Goal: Information Seeking & Learning: Learn about a topic

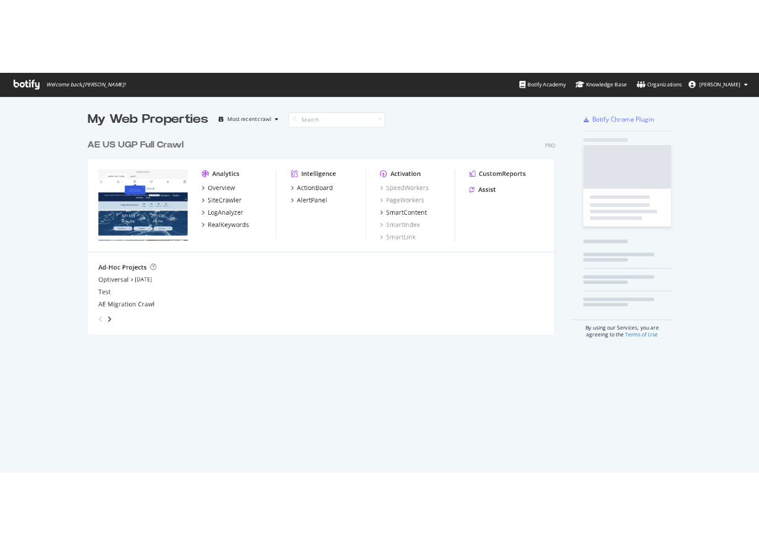
scroll to position [563, 1067]
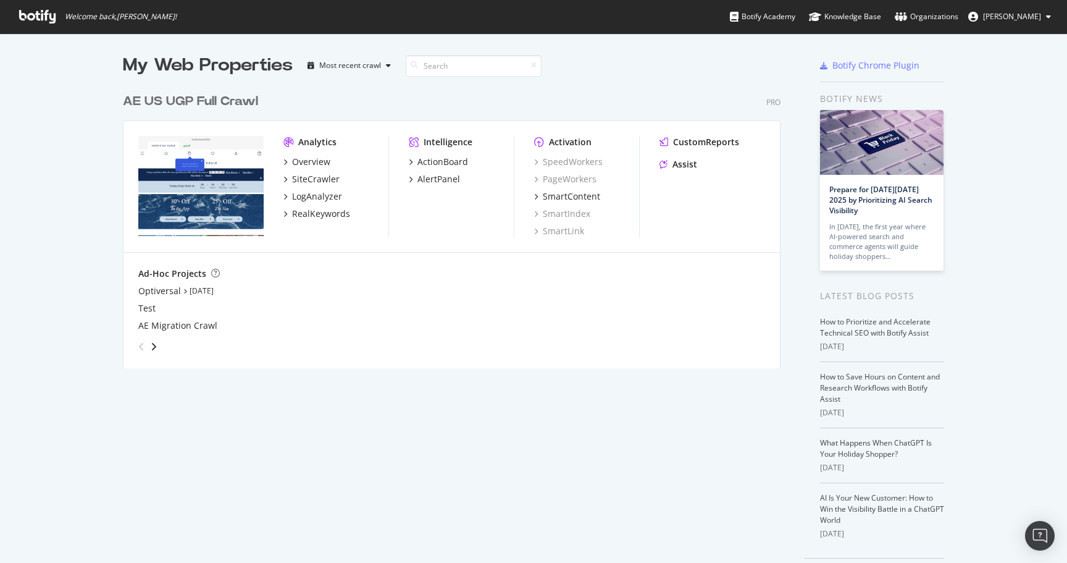
click at [245, 390] on div "My Web Properties Most recent crawl AE US UGP Full Crawl Pro Analytics Overview…" at bounding box center [464, 318] width 683 height 531
click at [323, 217] on div "RealKeywords" at bounding box center [321, 214] width 58 height 12
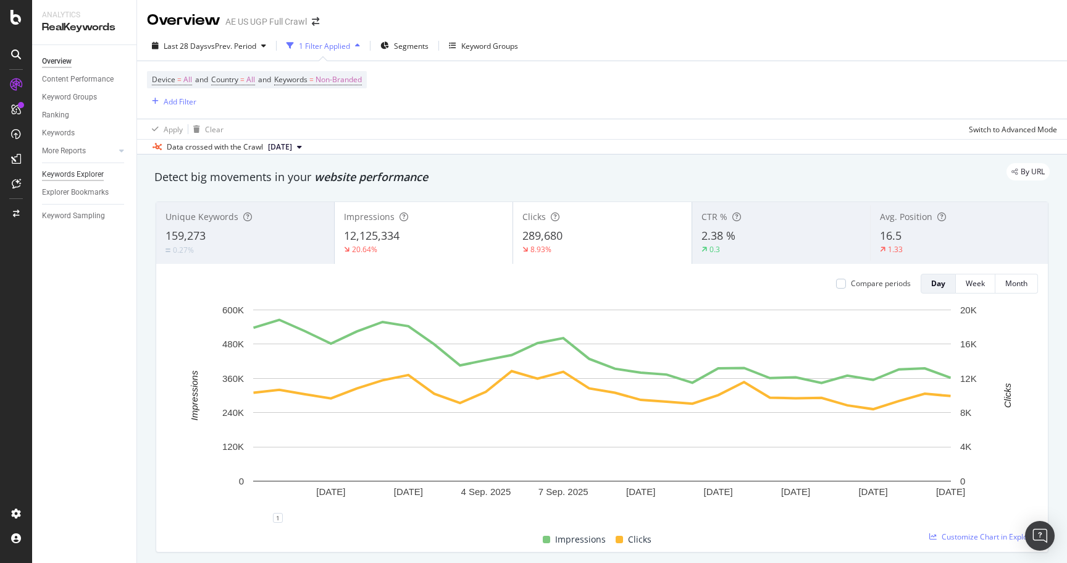
click at [85, 174] on div "Keywords Explorer" at bounding box center [73, 174] width 62 height 13
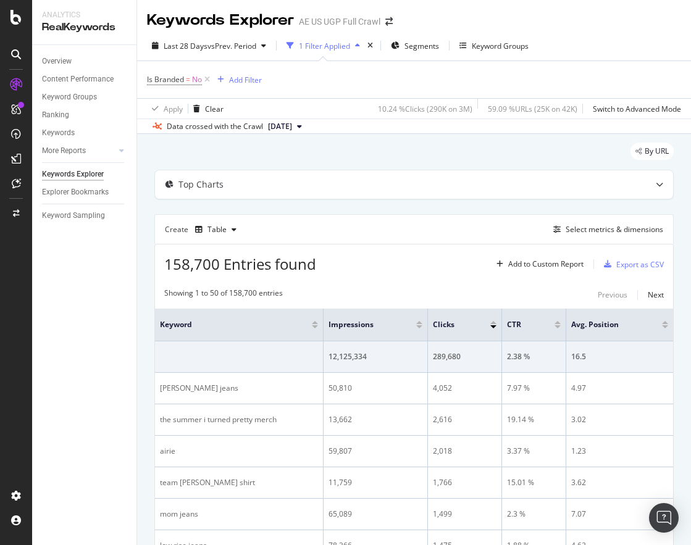
drag, startPoint x: 2, startPoint y: 69, endPoint x: -35, endPoint y: 69, distance: 36.4
click at [0, 69] on html "Analytics RealKeywords Overview Content Performance Keyword Groups Ranking Keyw…" at bounding box center [345, 272] width 691 height 545
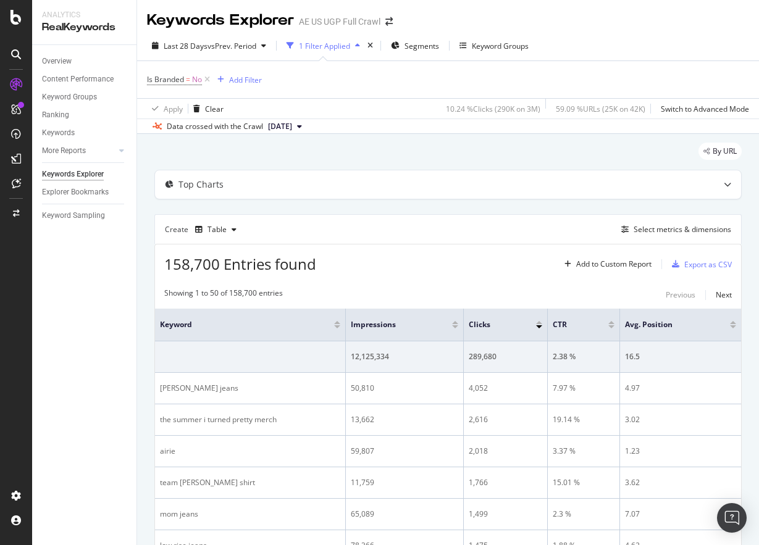
click at [222, 164] on div "By URL" at bounding box center [447, 156] width 587 height 27
click at [205, 80] on icon at bounding box center [207, 80] width 11 height 12
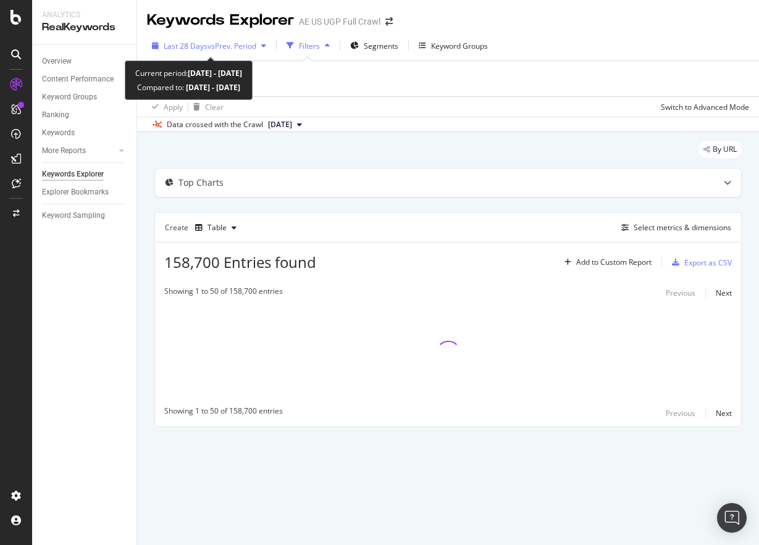
click at [182, 41] on span "Last 28 Days" at bounding box center [186, 46] width 44 height 11
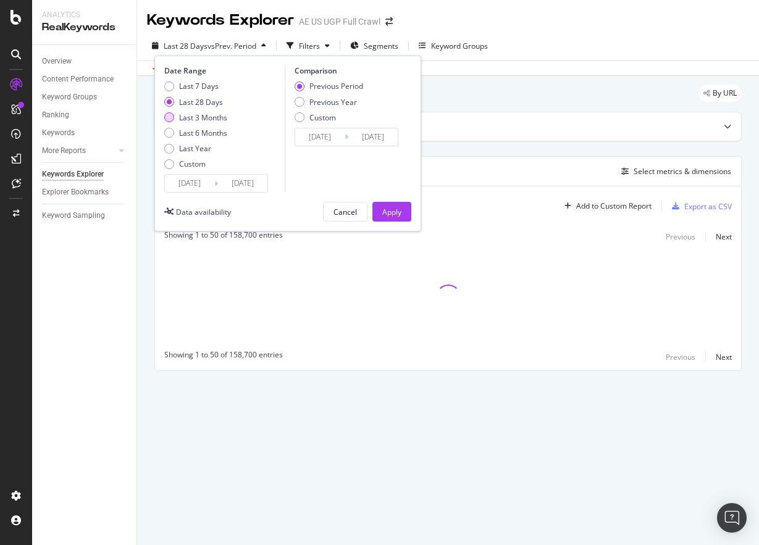
click at [196, 120] on div "Last 3 Months" at bounding box center [203, 117] width 48 height 11
type input "[DATE]"
click at [397, 211] on div "Apply" at bounding box center [391, 212] width 19 height 11
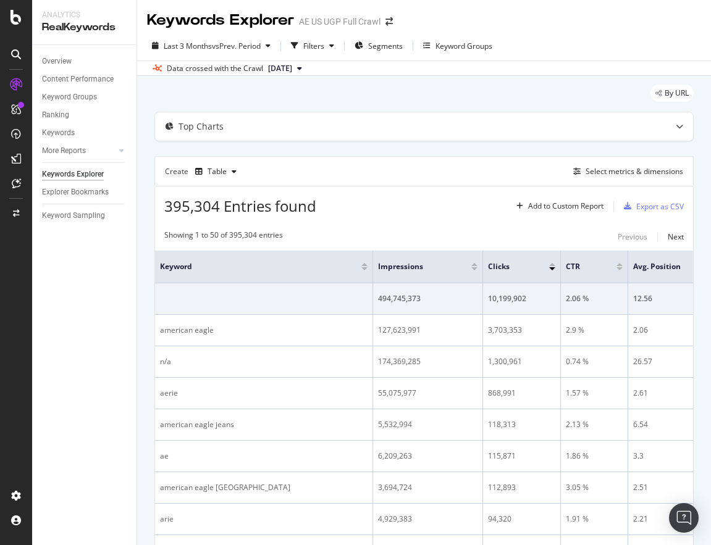
click at [265, 91] on div "By URL" at bounding box center [423, 98] width 539 height 27
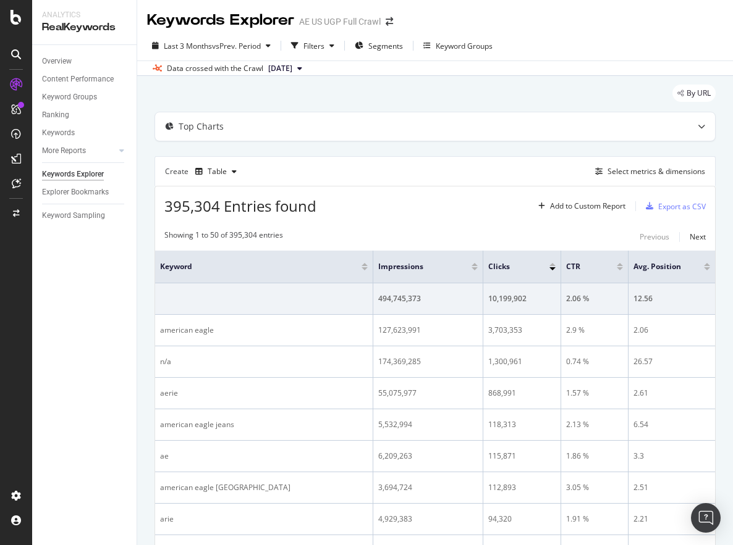
click at [382, 90] on div "By URL" at bounding box center [434, 98] width 561 height 27
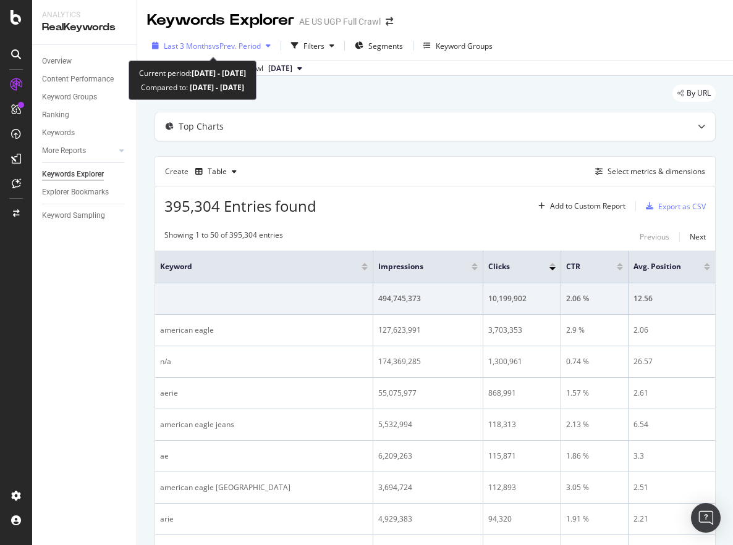
click at [227, 50] on span "vs Prev. Period" at bounding box center [236, 46] width 49 height 11
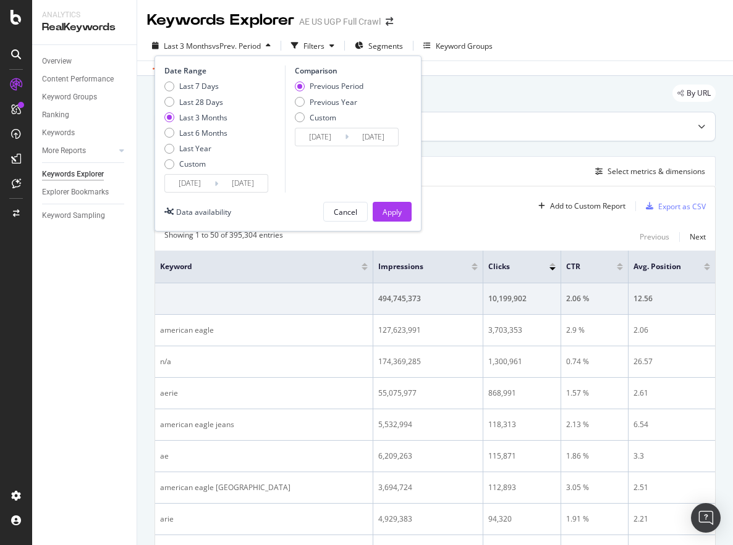
click at [489, 139] on div "Top Charts" at bounding box center [435, 126] width 560 height 28
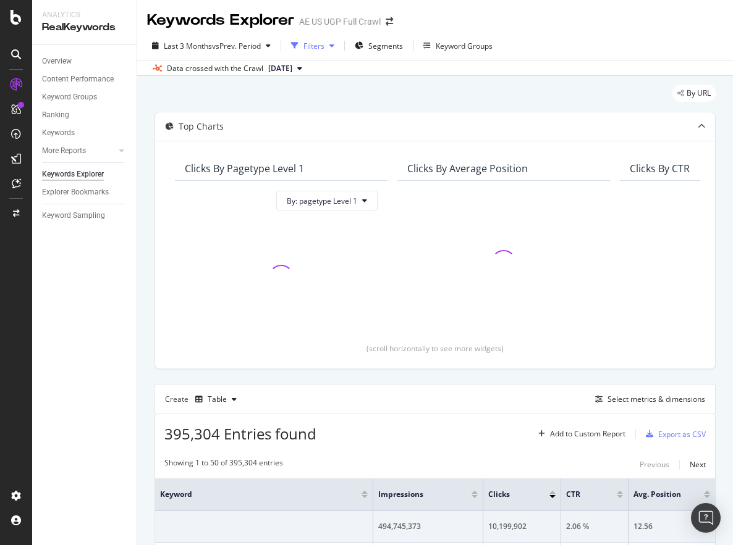
click at [316, 46] on div "Filters" at bounding box center [313, 46] width 21 height 11
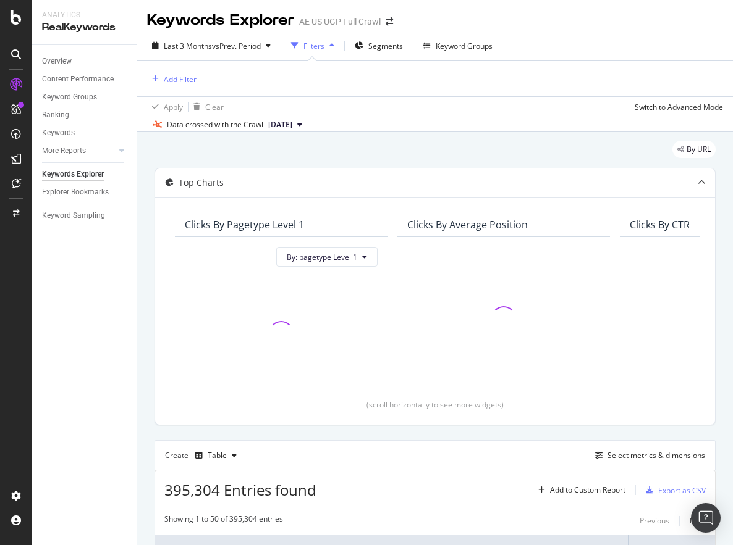
click at [183, 79] on div "Add Filter" at bounding box center [180, 79] width 33 height 11
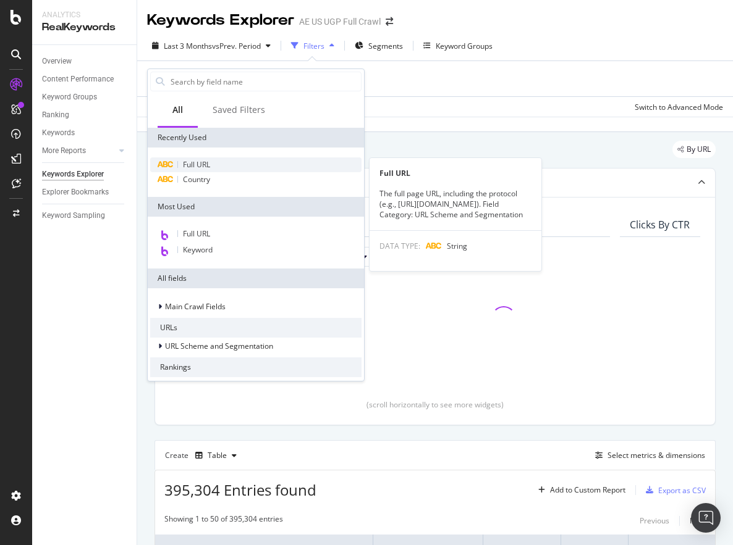
click at [201, 162] on span "Full URL" at bounding box center [196, 164] width 27 height 11
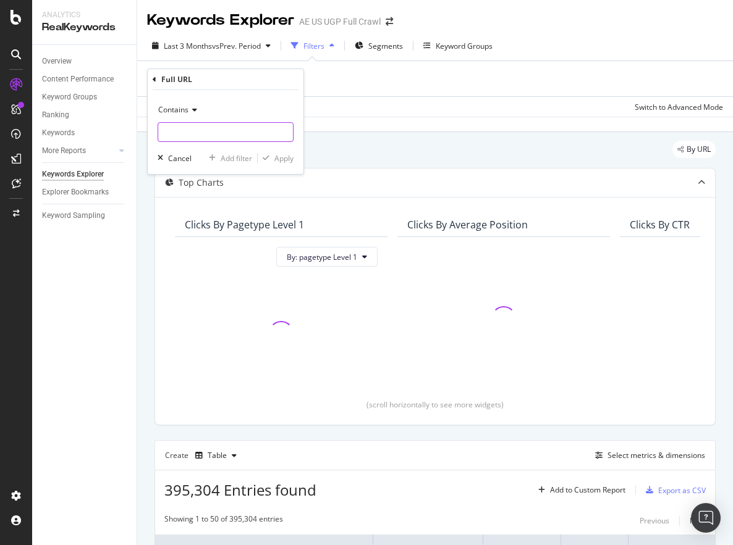
click at [214, 133] on input "text" at bounding box center [225, 132] width 135 height 20
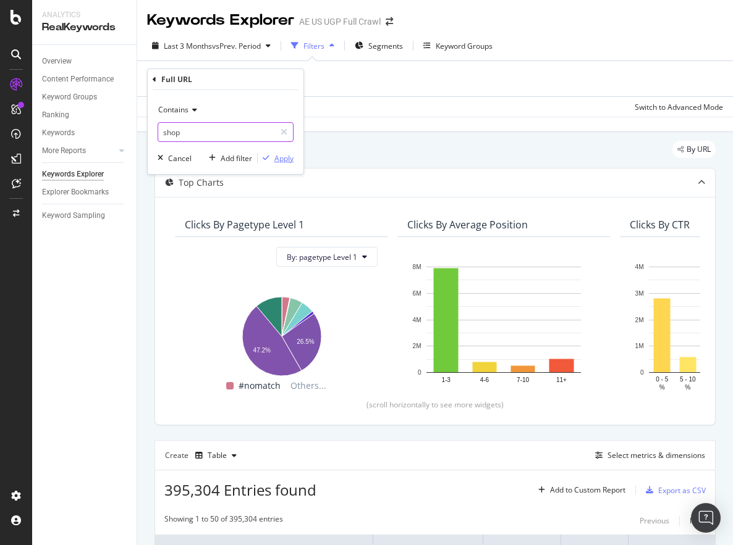
type input "shop"
click at [281, 155] on div "Apply" at bounding box center [283, 158] width 19 height 11
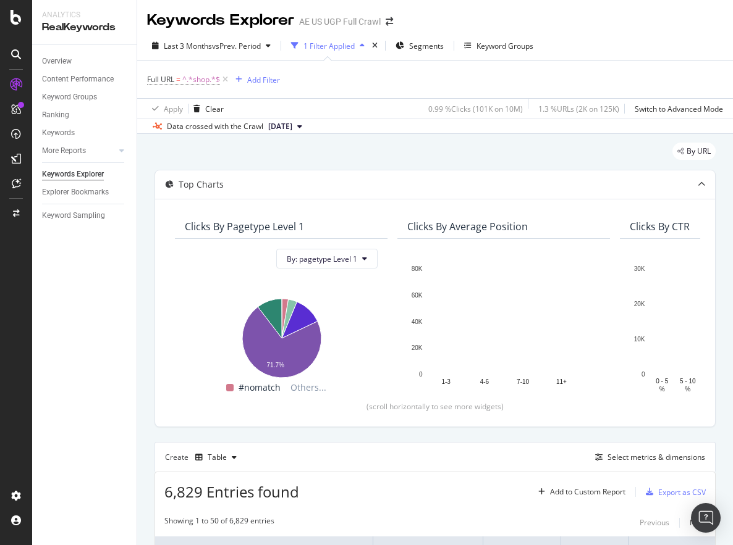
scroll to position [236, 0]
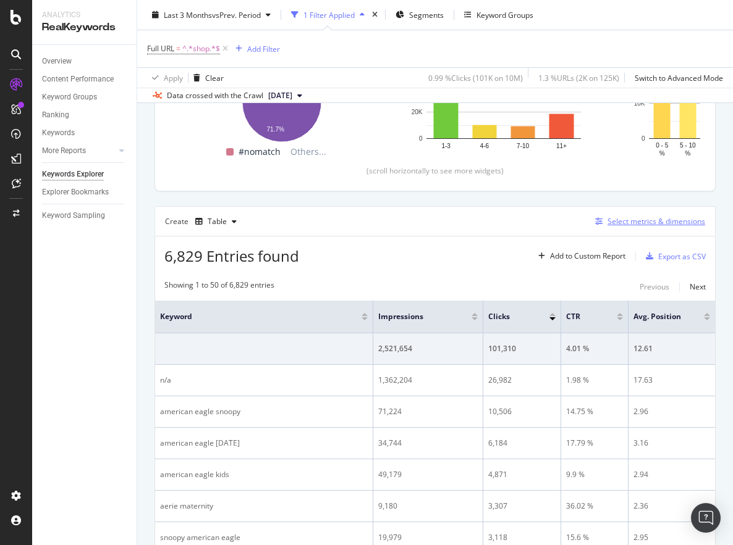
click at [627, 221] on div "Select metrics & dimensions" at bounding box center [656, 221] width 98 height 11
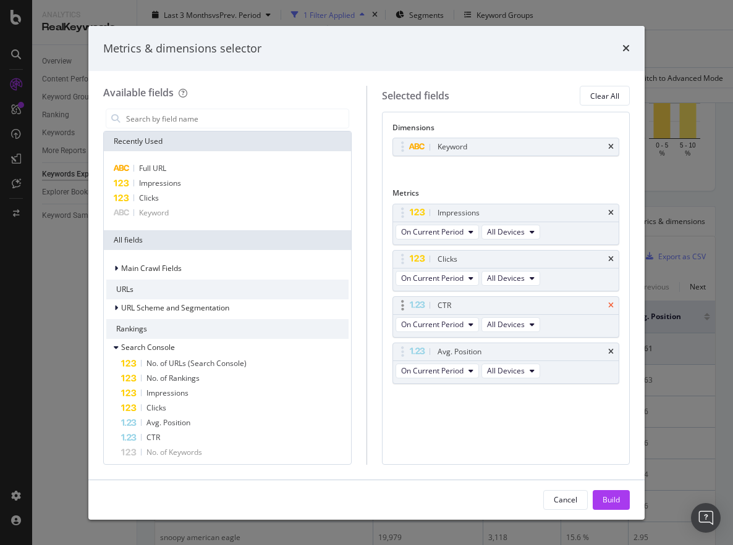
click at [610, 303] on icon "times" at bounding box center [611, 305] width 6 height 7
click at [610, 348] on icon "times" at bounding box center [611, 351] width 6 height 7
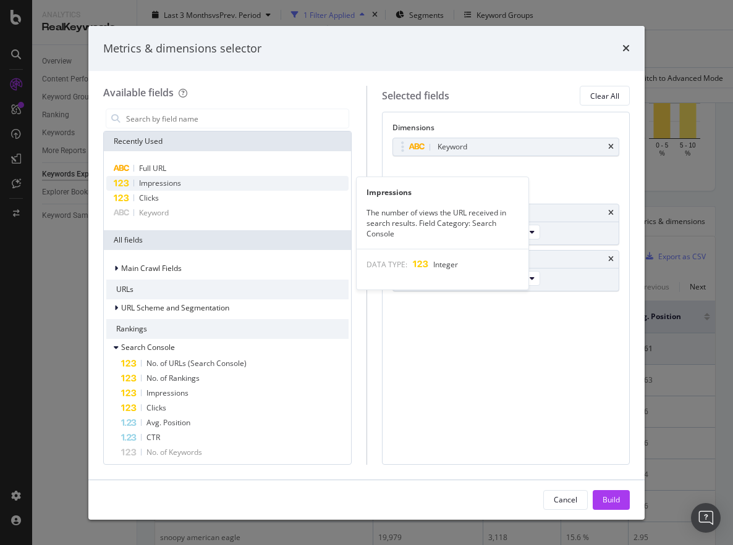
click at [242, 187] on div "Impressions" at bounding box center [227, 183] width 242 height 15
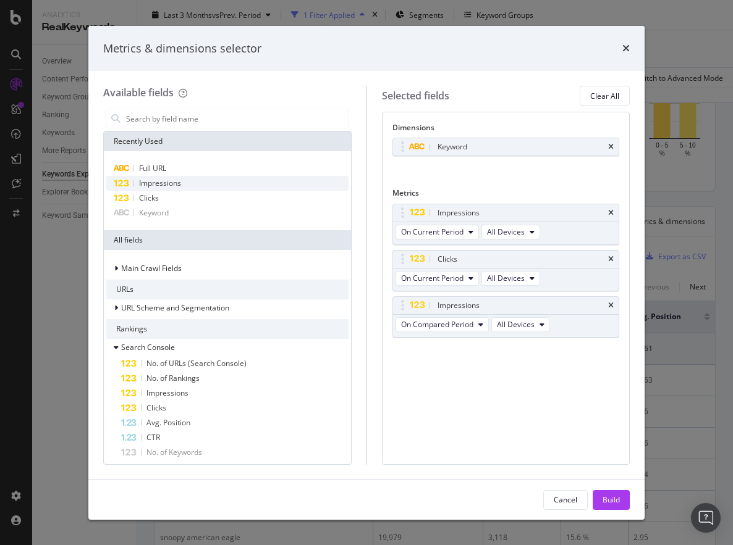
click at [242, 187] on div "Impressions" at bounding box center [227, 183] width 242 height 15
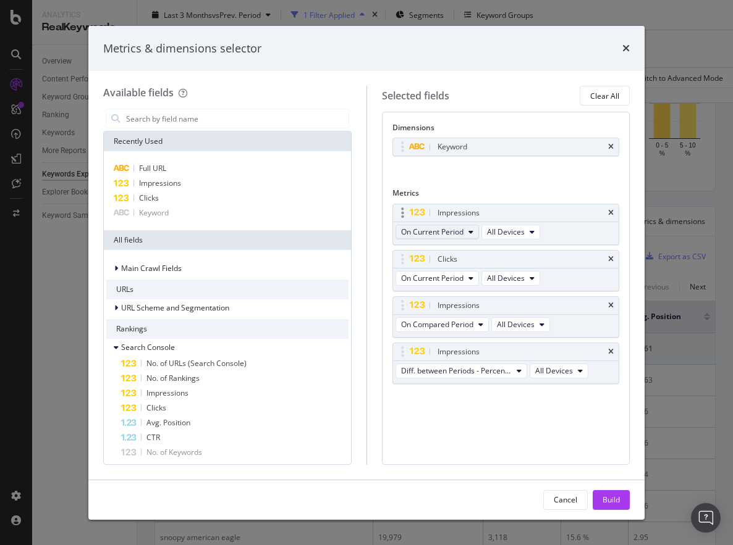
click at [398, 214] on body "Analytics RealKeywords Overview Content Performance Keyword Groups Ranking Keyw…" at bounding box center [366, 272] width 733 height 545
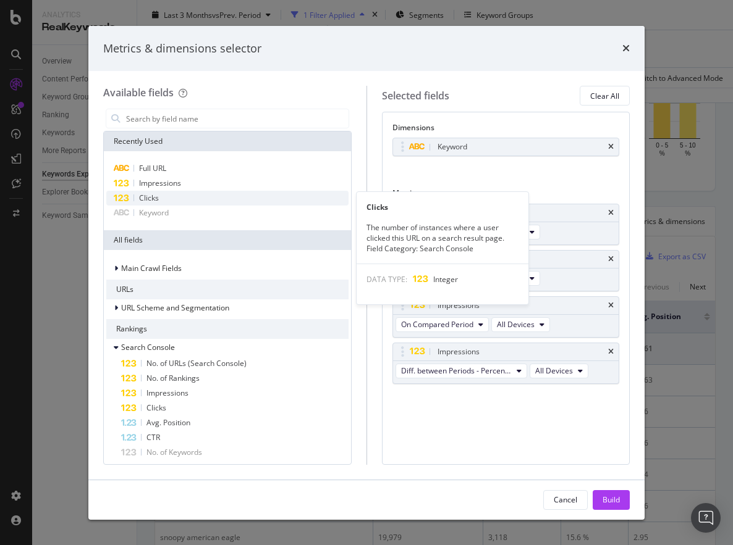
click at [196, 197] on div "Clicks" at bounding box center [227, 198] width 242 height 15
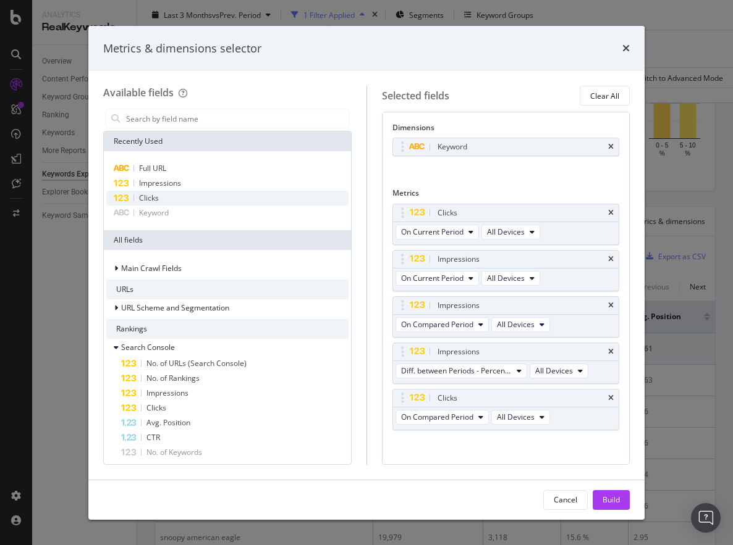
click at [196, 197] on div "Clicks" at bounding box center [227, 198] width 242 height 15
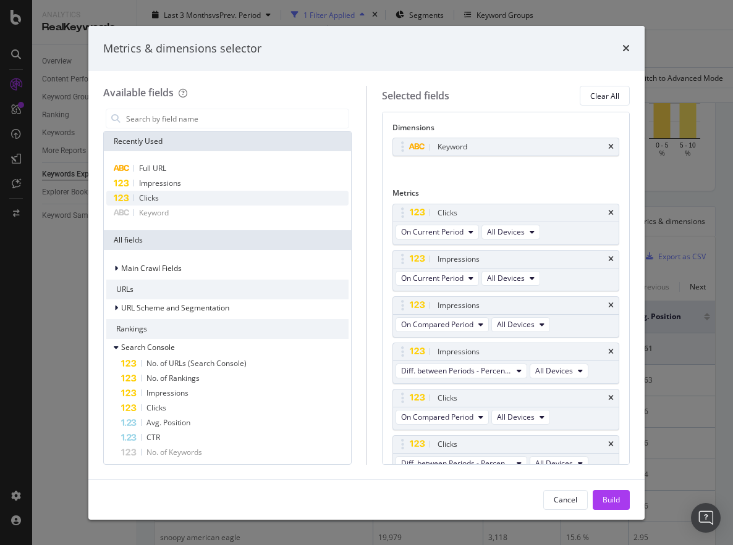
scroll to position [12, 0]
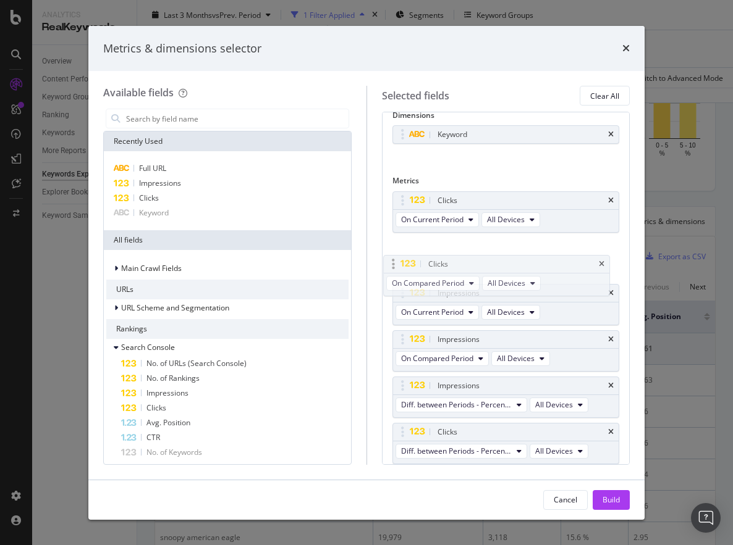
drag, startPoint x: 405, startPoint y: 387, endPoint x: 397, endPoint y: 258, distance: 130.0
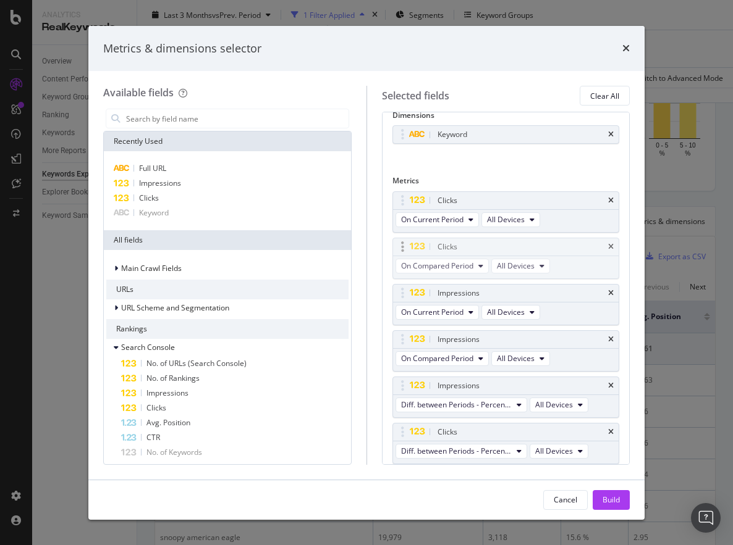
click at [397, 258] on body "Analytics RealKeywords Overview Content Performance Keyword Groups Ranking Keyw…" at bounding box center [366, 272] width 733 height 545
drag, startPoint x: 399, startPoint y: 429, endPoint x: 402, endPoint y: 292, distance: 137.8
click at [402, 292] on body "Analytics RealKeywords Overview Content Performance Keyword Groups Ranking Keyw…" at bounding box center [366, 272] width 733 height 545
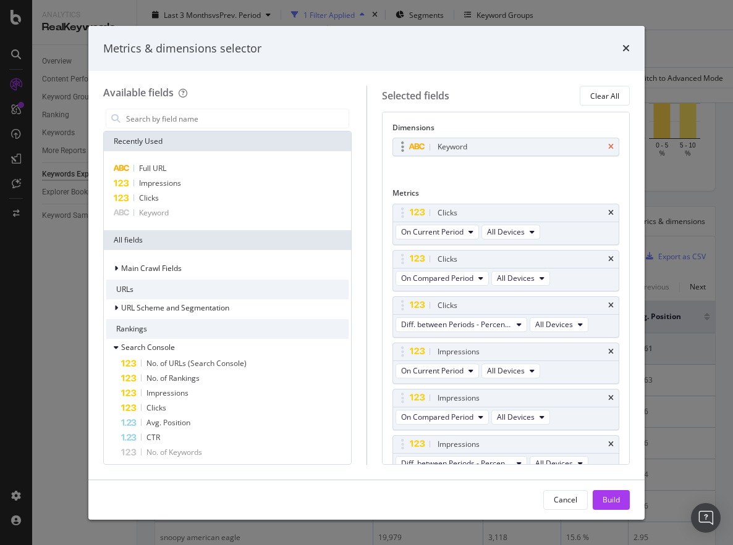
click at [610, 148] on icon "times" at bounding box center [611, 146] width 6 height 7
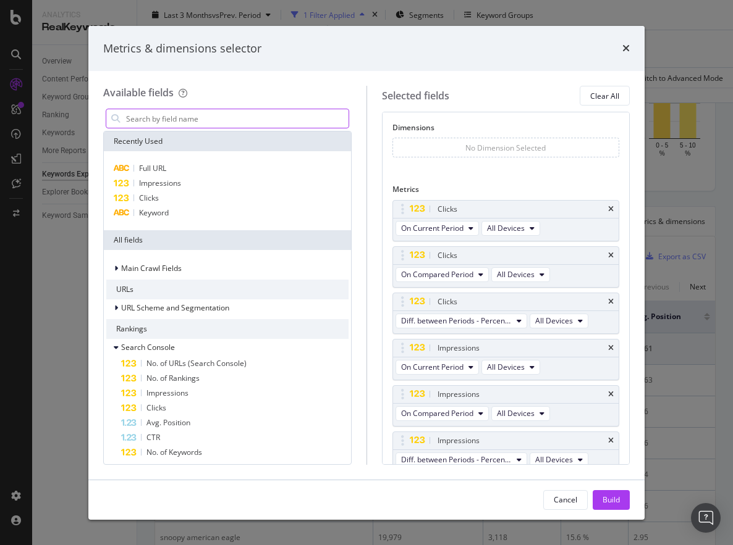
click at [245, 119] on input "modal" at bounding box center [237, 118] width 224 height 19
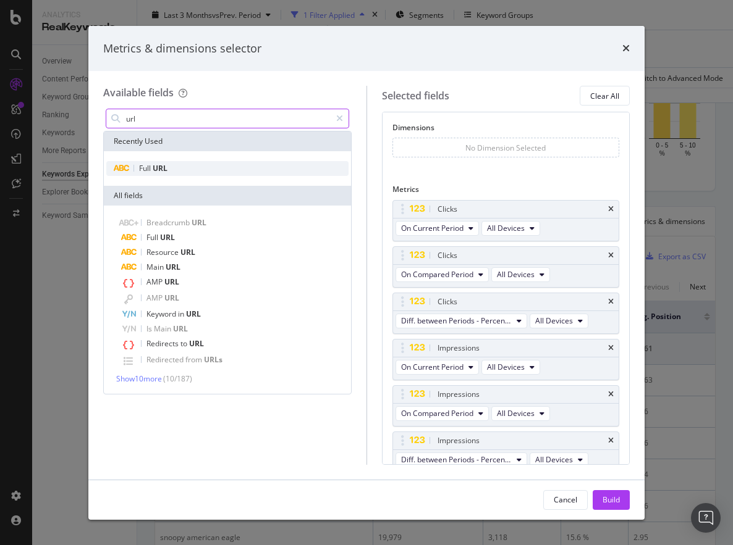
type input "url"
click at [235, 161] on div "Full URL" at bounding box center [227, 168] width 242 height 15
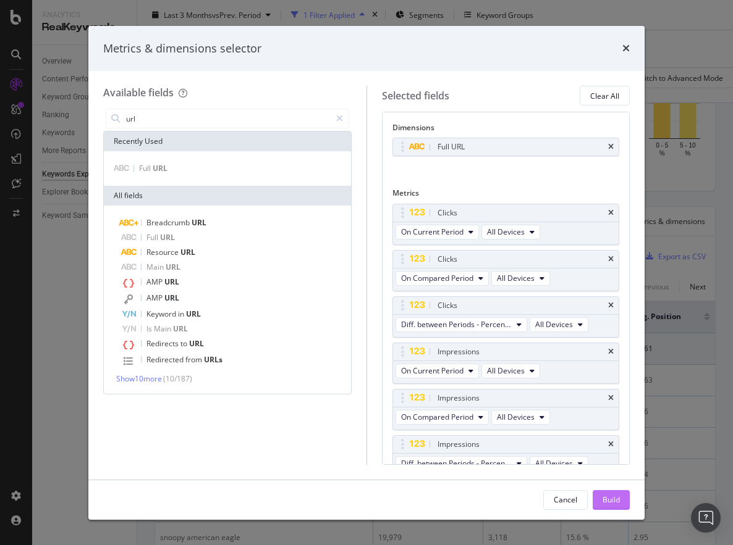
click at [615, 502] on div "Build" at bounding box center [610, 500] width 17 height 11
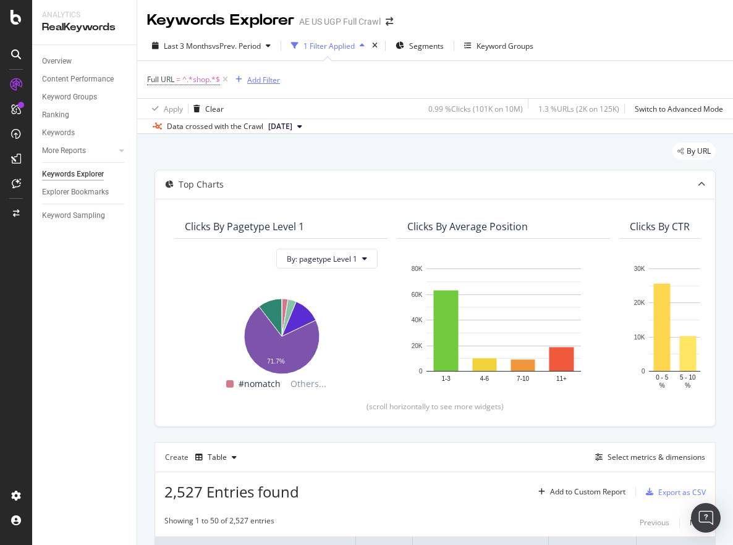
click at [274, 80] on div "Add Filter" at bounding box center [263, 80] width 33 height 11
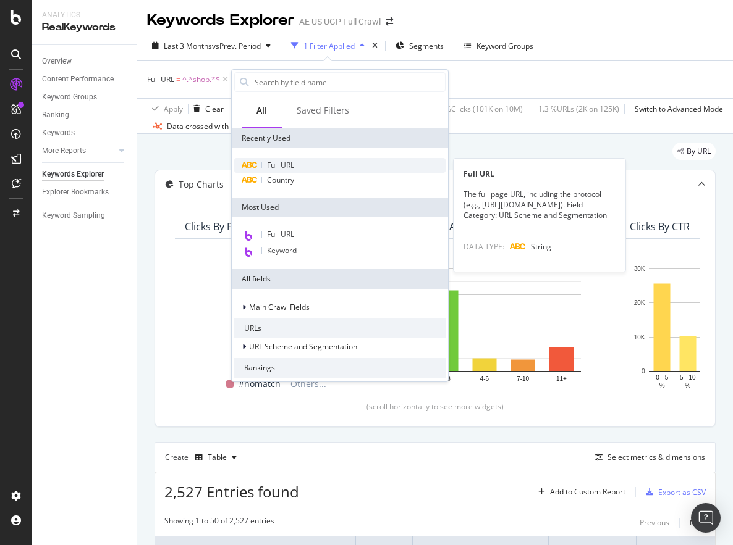
click at [273, 165] on span "Full URL" at bounding box center [280, 165] width 27 height 11
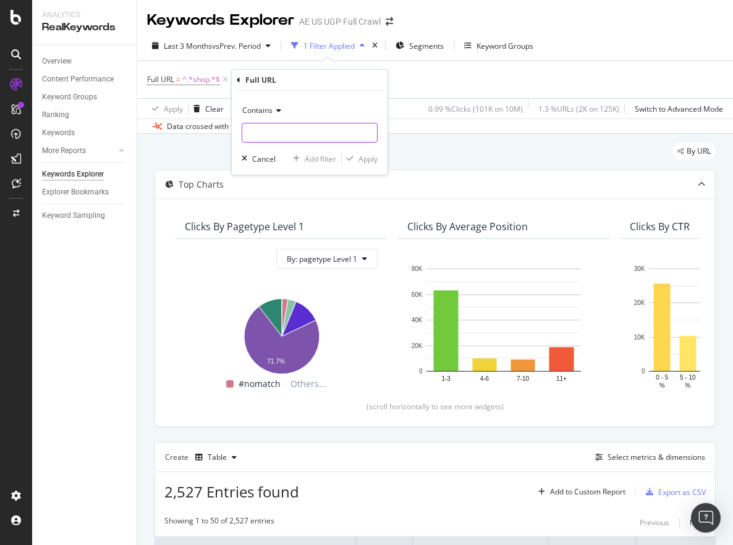
click at [282, 129] on input "text" at bounding box center [309, 133] width 135 height 20
type input "/us/en/"
click at [369, 159] on div "Apply" at bounding box center [367, 159] width 19 height 11
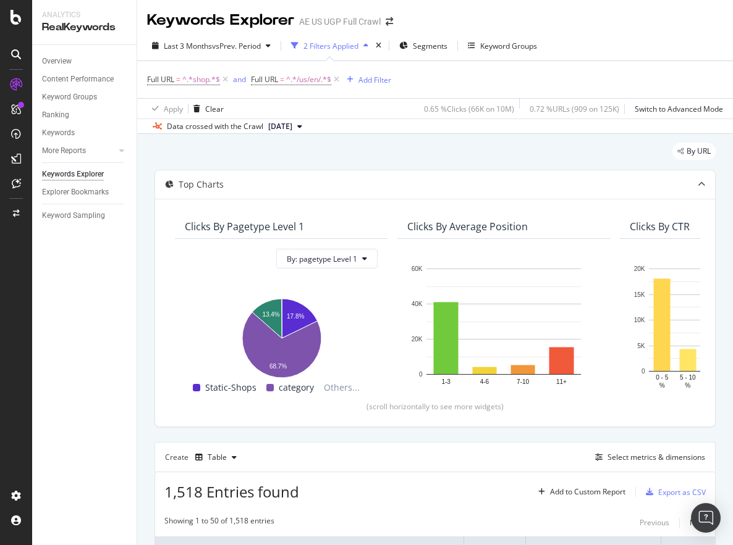
click at [425, 145] on div "By URL" at bounding box center [434, 156] width 561 height 27
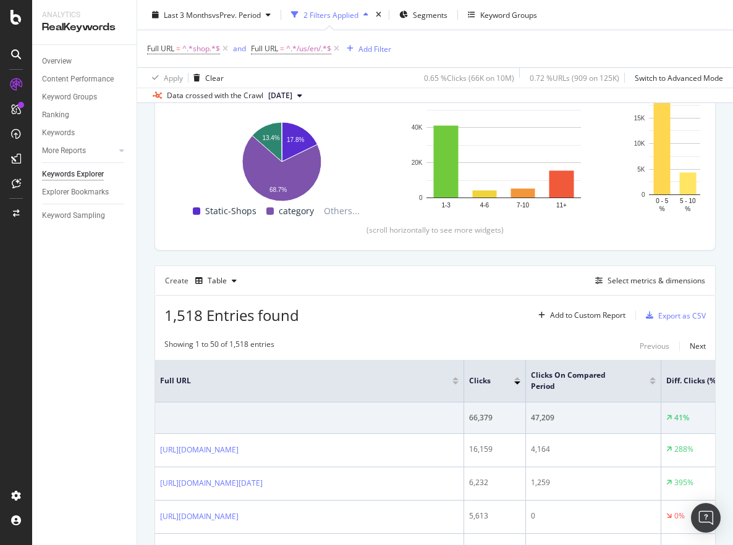
scroll to position [290, 0]
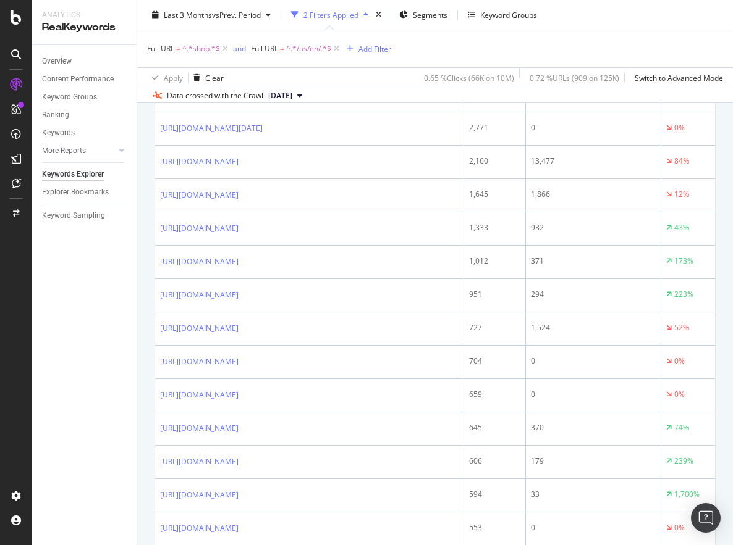
scroll to position [642, 0]
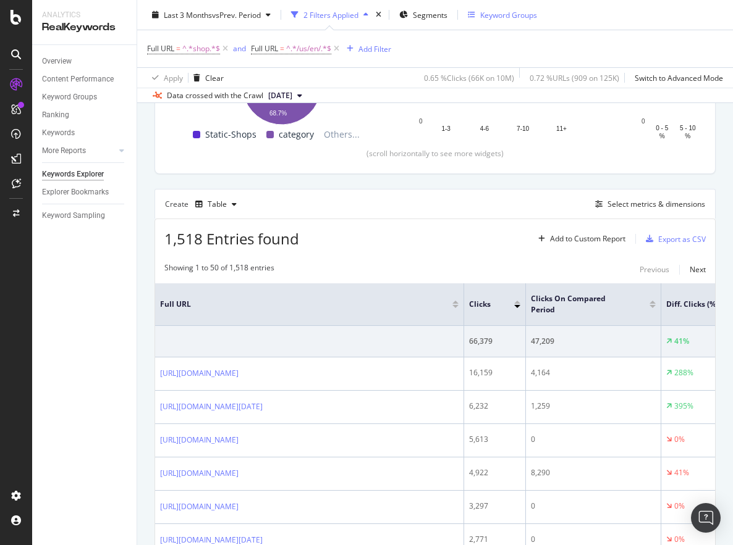
scroll to position [244, 0]
